Goal: Information Seeking & Learning: Learn about a topic

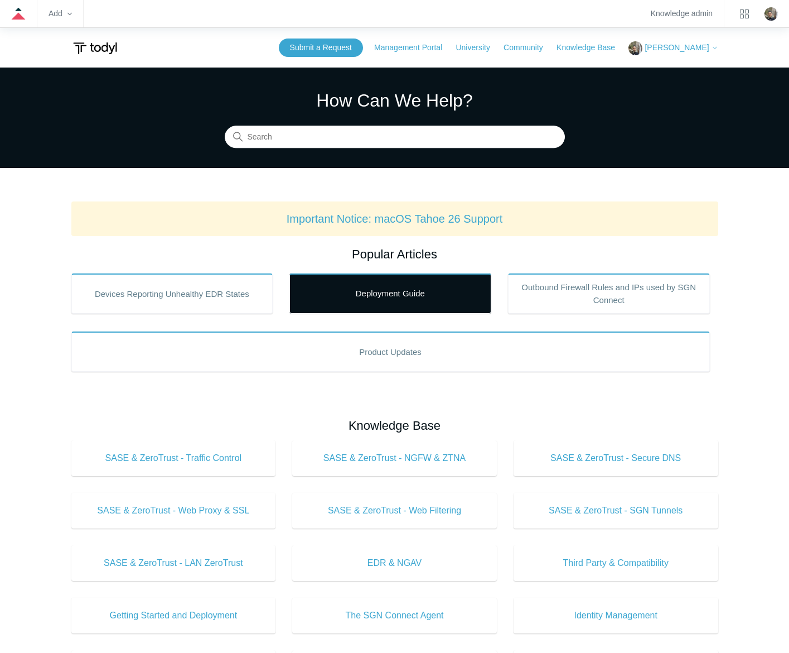
click at [391, 289] on link "Deployment Guide" at bounding box center [391, 293] width 202 height 40
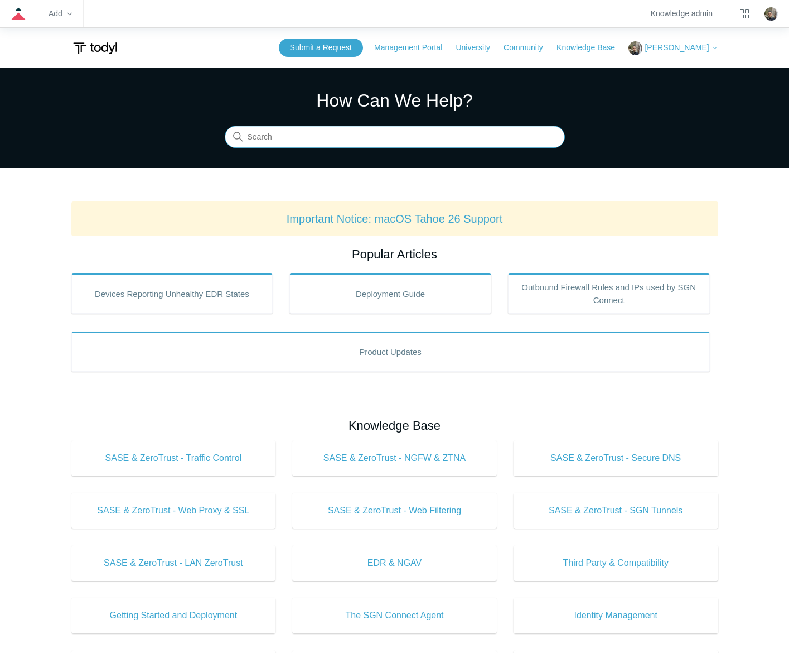
click at [399, 144] on input "Search" at bounding box center [395, 137] width 340 height 22
type input "deploy"
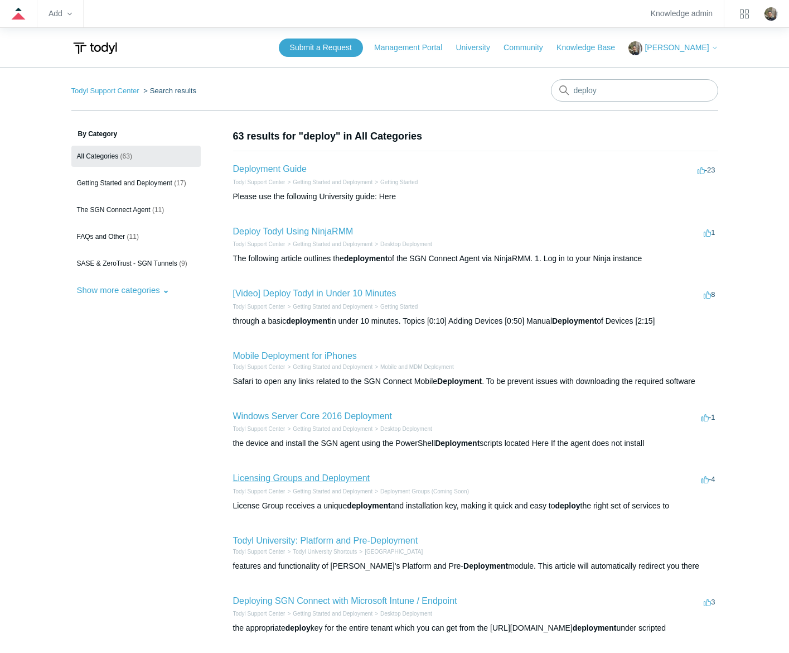
click at [330, 482] on link "Licensing Groups and Deployment" at bounding box center [301, 477] width 137 height 9
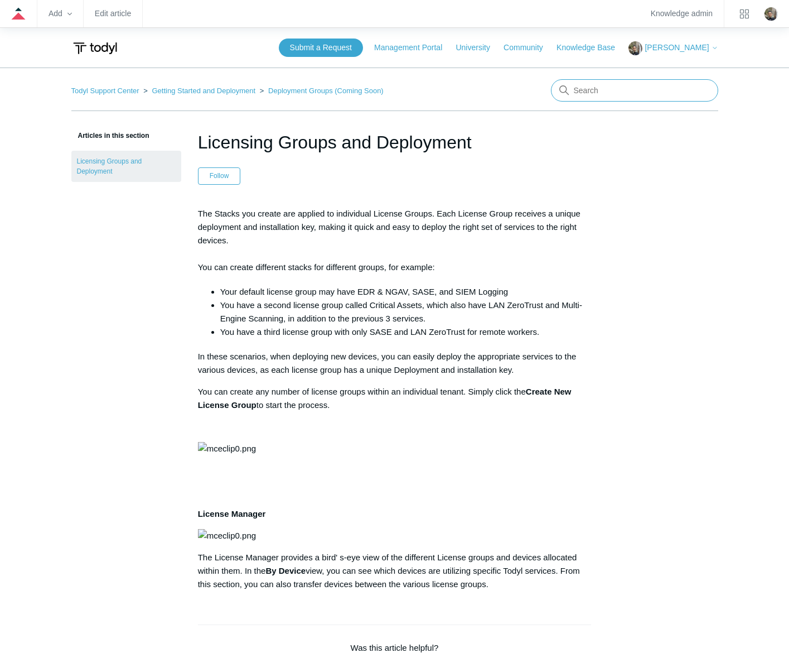
click at [639, 88] on input "Search" at bounding box center [634, 90] width 167 height 22
type input "products and deployment"
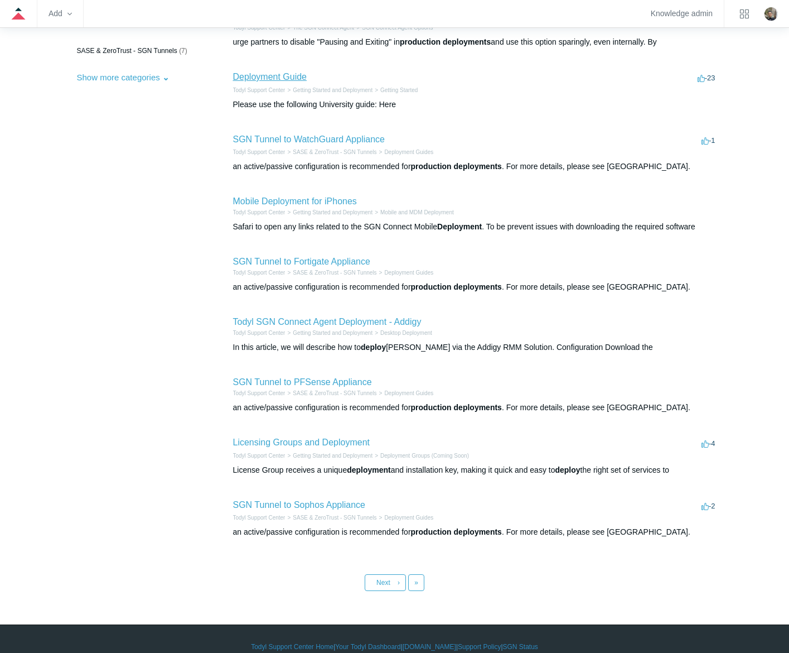
scroll to position [240, 0]
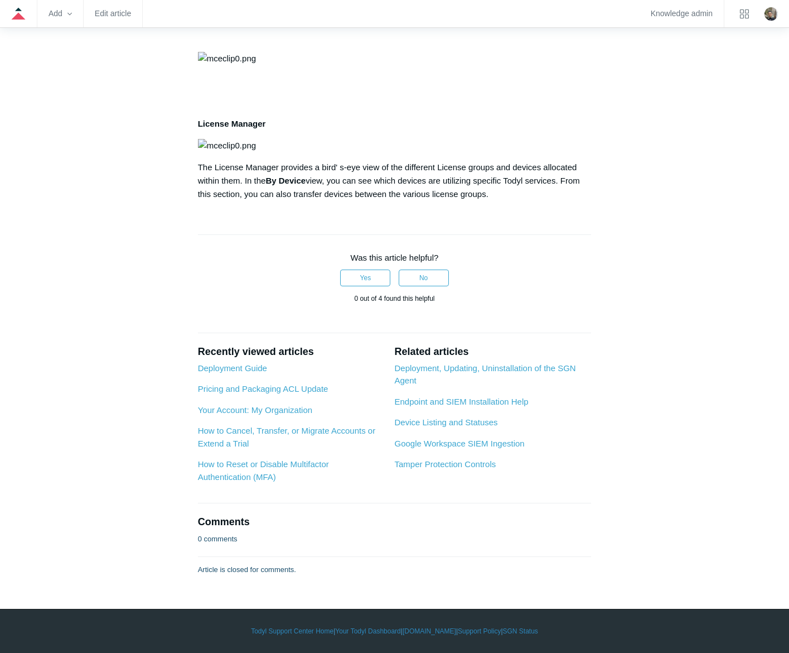
scroll to position [581, 0]
drag, startPoint x: 532, startPoint y: 593, endPoint x: 679, endPoint y: 483, distance: 183.3
click at [679, 483] on div "Articles in this section Licensing Groups and Deployment Licensing Groups and D…" at bounding box center [394, 157] width 647 height 836
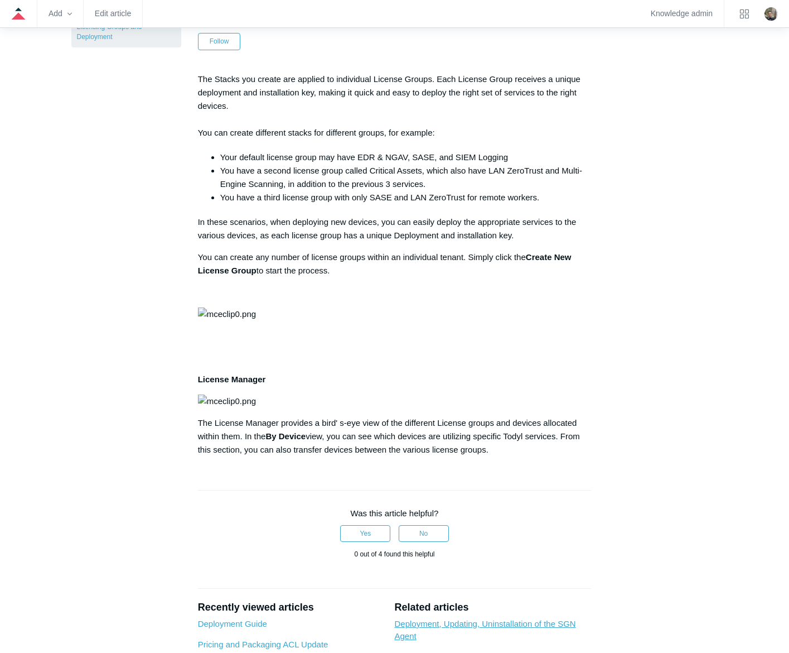
scroll to position [0, 0]
